Goal: Task Accomplishment & Management: Use online tool/utility

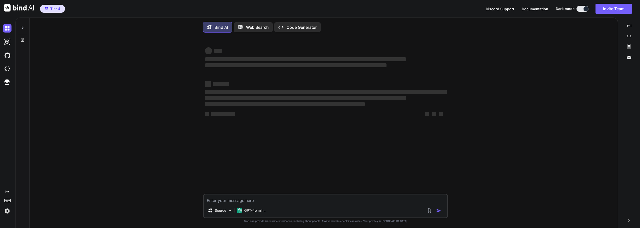
type textarea "x"
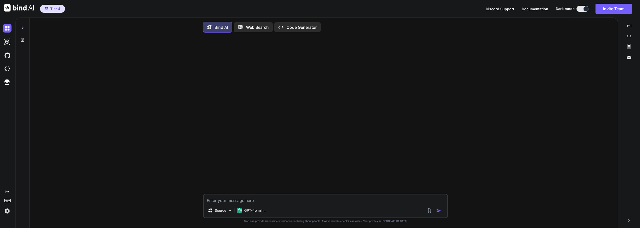
click at [507, 10] on span "Discord Support" at bounding box center [500, 9] width 29 height 4
click at [537, 9] on span "Documentation" at bounding box center [535, 9] width 27 height 4
click at [523, 7] on span "Documentation" at bounding box center [535, 9] width 27 height 4
click at [229, 210] on img at bounding box center [230, 210] width 4 height 4
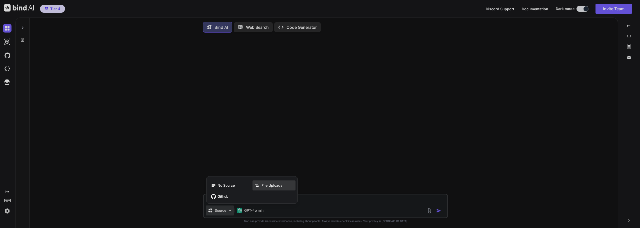
click at [272, 188] on span "File Uploads" at bounding box center [272, 185] width 21 height 5
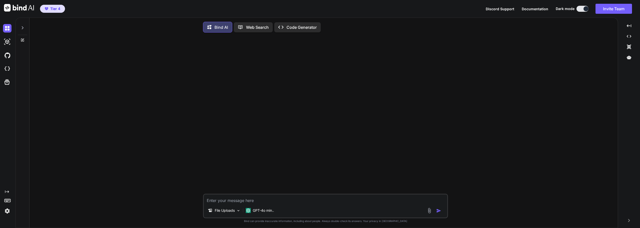
click at [430, 211] on img at bounding box center [430, 211] width 6 height 6
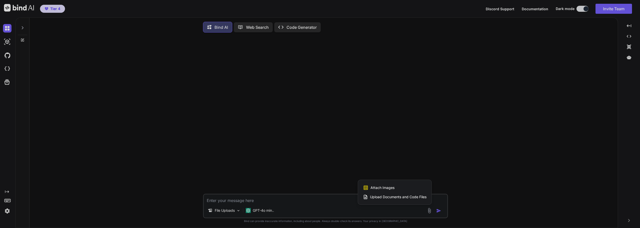
click at [397, 199] on span "Upload Documents and Code Files" at bounding box center [398, 196] width 57 height 5
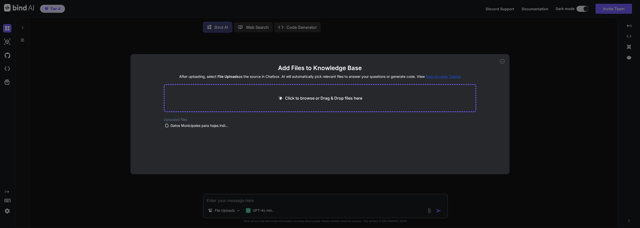
click at [308, 99] on p "Click to browse or Drag & Drop files here" at bounding box center [323, 98] width 77 height 6
click at [258, 187] on div "Add Files to Knowledge Base After uploading, select File Uploads as the source …" at bounding box center [320, 114] width 640 height 228
